Goal: Find specific page/section: Find specific page/section

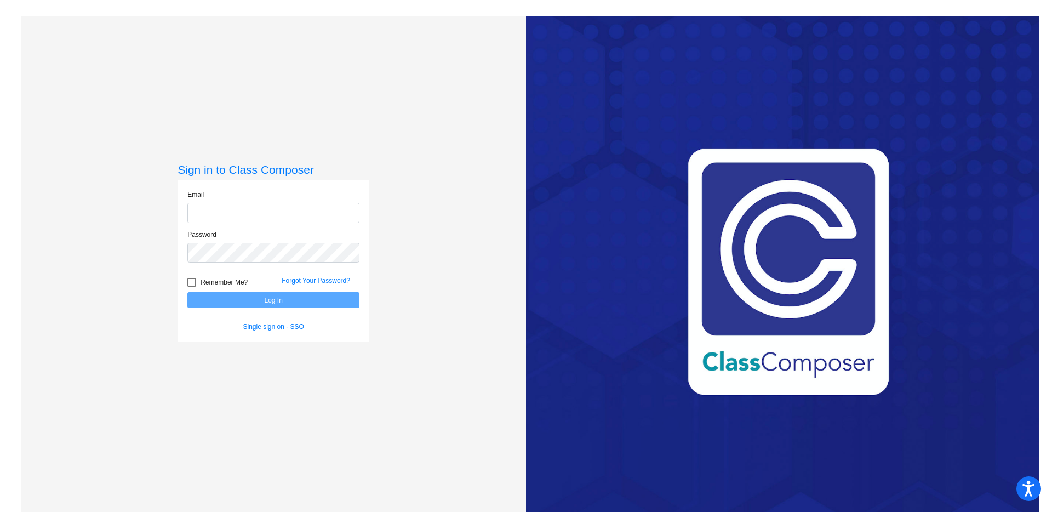
type input "[EMAIL_ADDRESS][DOMAIN_NAME]"
click at [191, 280] on div at bounding box center [191, 282] width 9 height 9
click at [191, 286] on input "Remember Me?" at bounding box center [191, 286] width 1 height 1
checkbox input "true"
click at [223, 296] on button "Log In" at bounding box center [273, 300] width 172 height 16
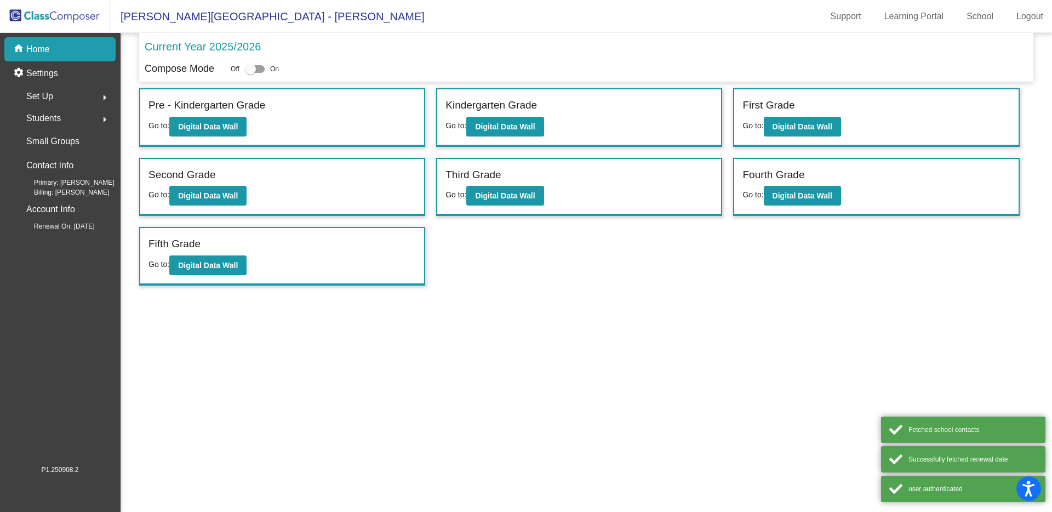
click at [70, 117] on div "Students arrow_right" at bounding box center [63, 118] width 105 height 22
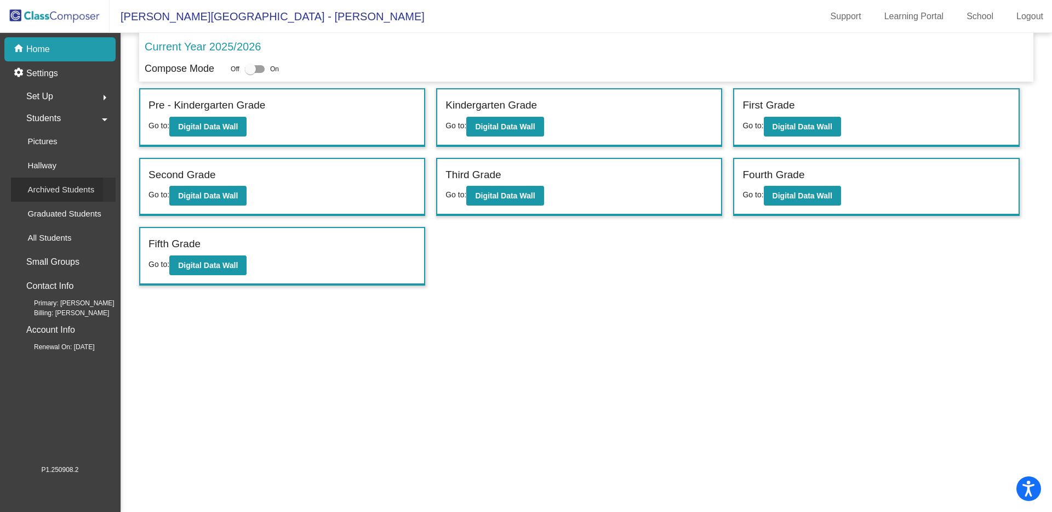
click at [81, 191] on p "Archived Students" at bounding box center [60, 189] width 67 height 13
